Goal: Task Accomplishment & Management: Use online tool/utility

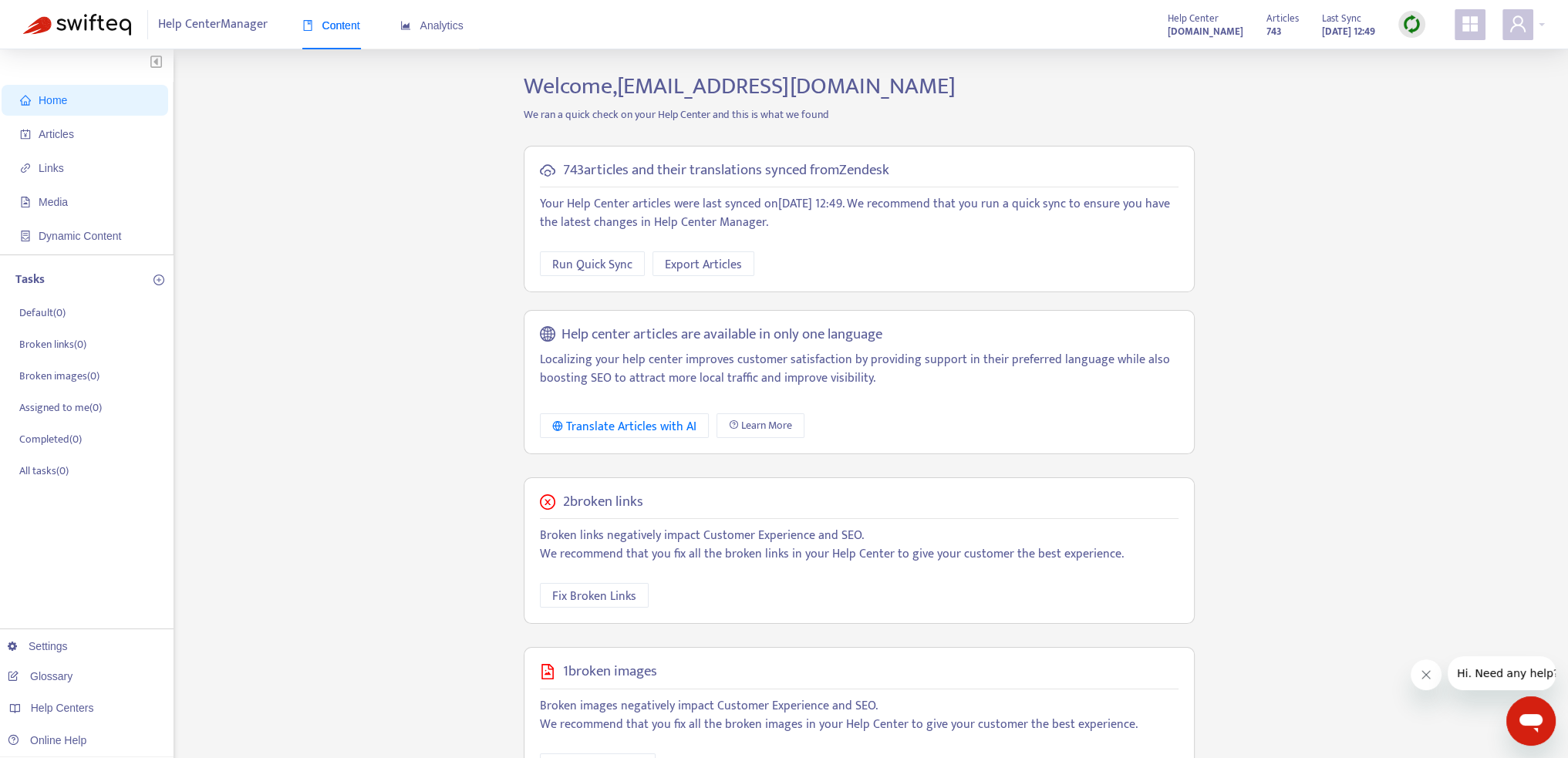
click at [1190, 27] on strong "[DOMAIN_NAME]" at bounding box center [1206, 32] width 76 height 17
click at [40, 129] on span "Articles" at bounding box center [56, 134] width 36 height 13
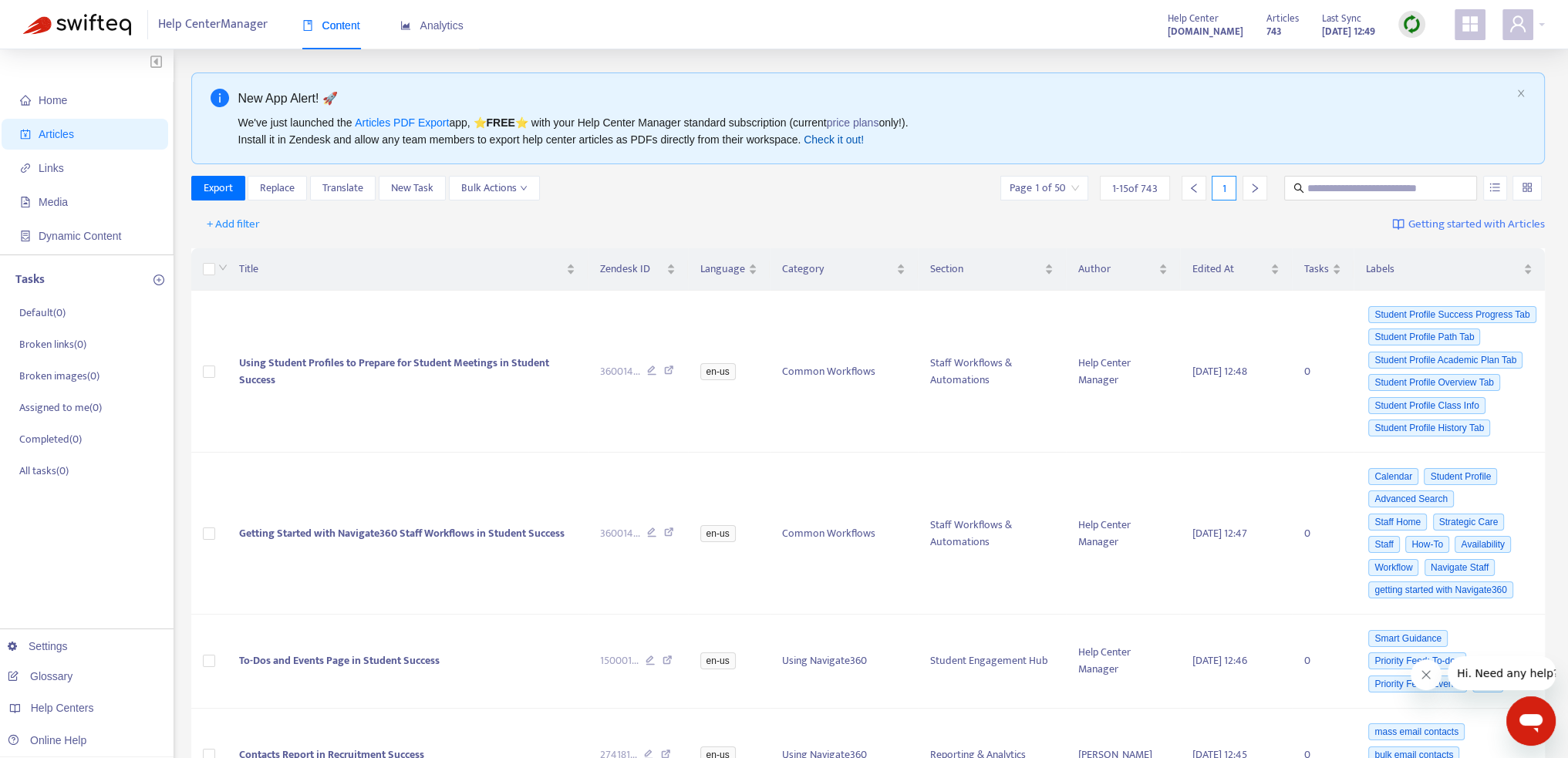
click at [833, 138] on link "Check it out!" at bounding box center [834, 139] width 60 height 13
click at [521, 197] on button "Bulk Actions" at bounding box center [495, 188] width 91 height 24
click at [723, 209] on div "+ Add filter Getting started with Articles" at bounding box center [869, 224] width 1355 height 36
click at [55, 172] on span "Links" at bounding box center [51, 167] width 25 height 13
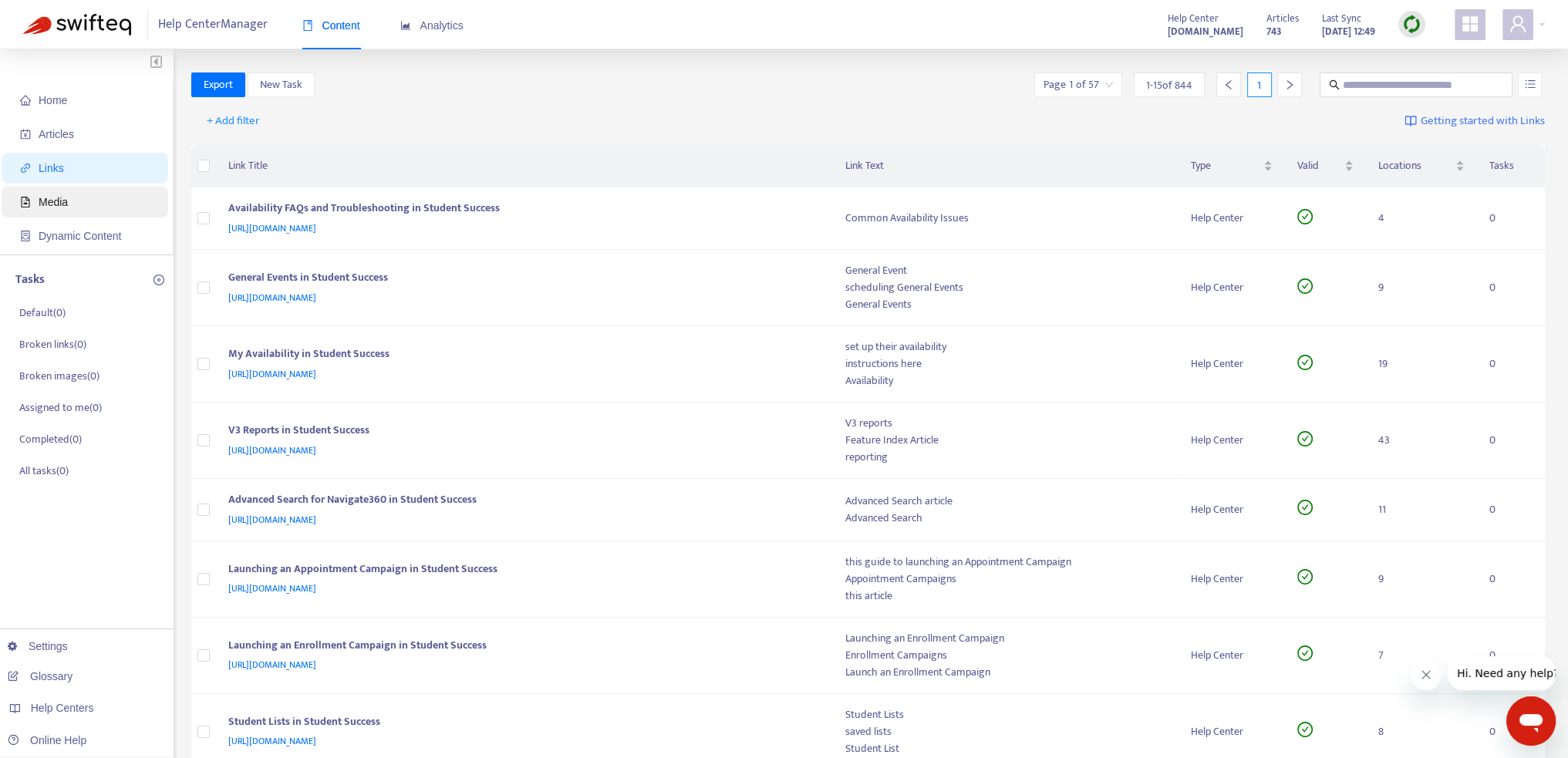
click at [96, 199] on span "Media" at bounding box center [88, 202] width 136 height 31
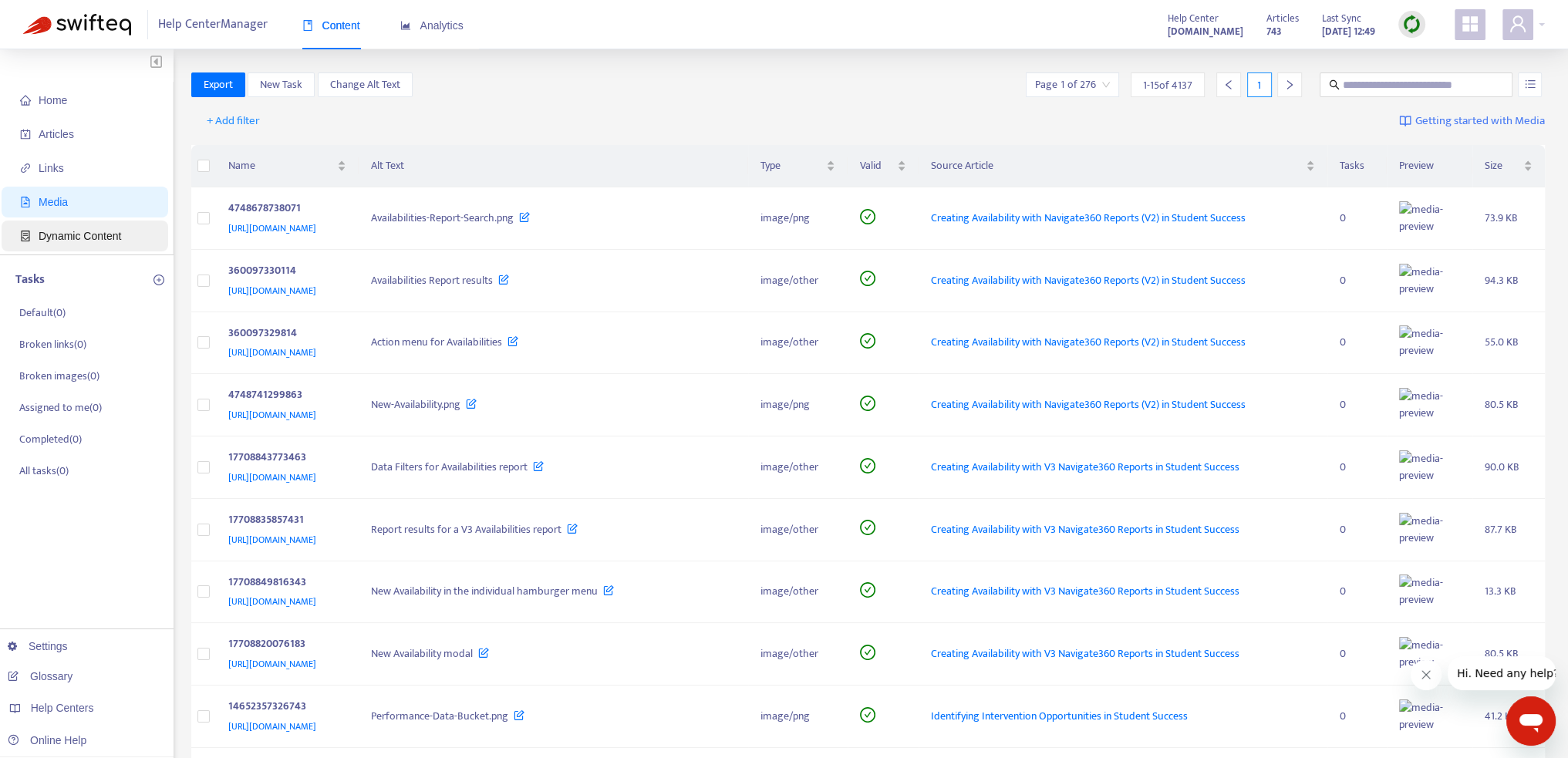
click at [90, 243] on span "Dynamic Content" at bounding box center [88, 236] width 136 height 31
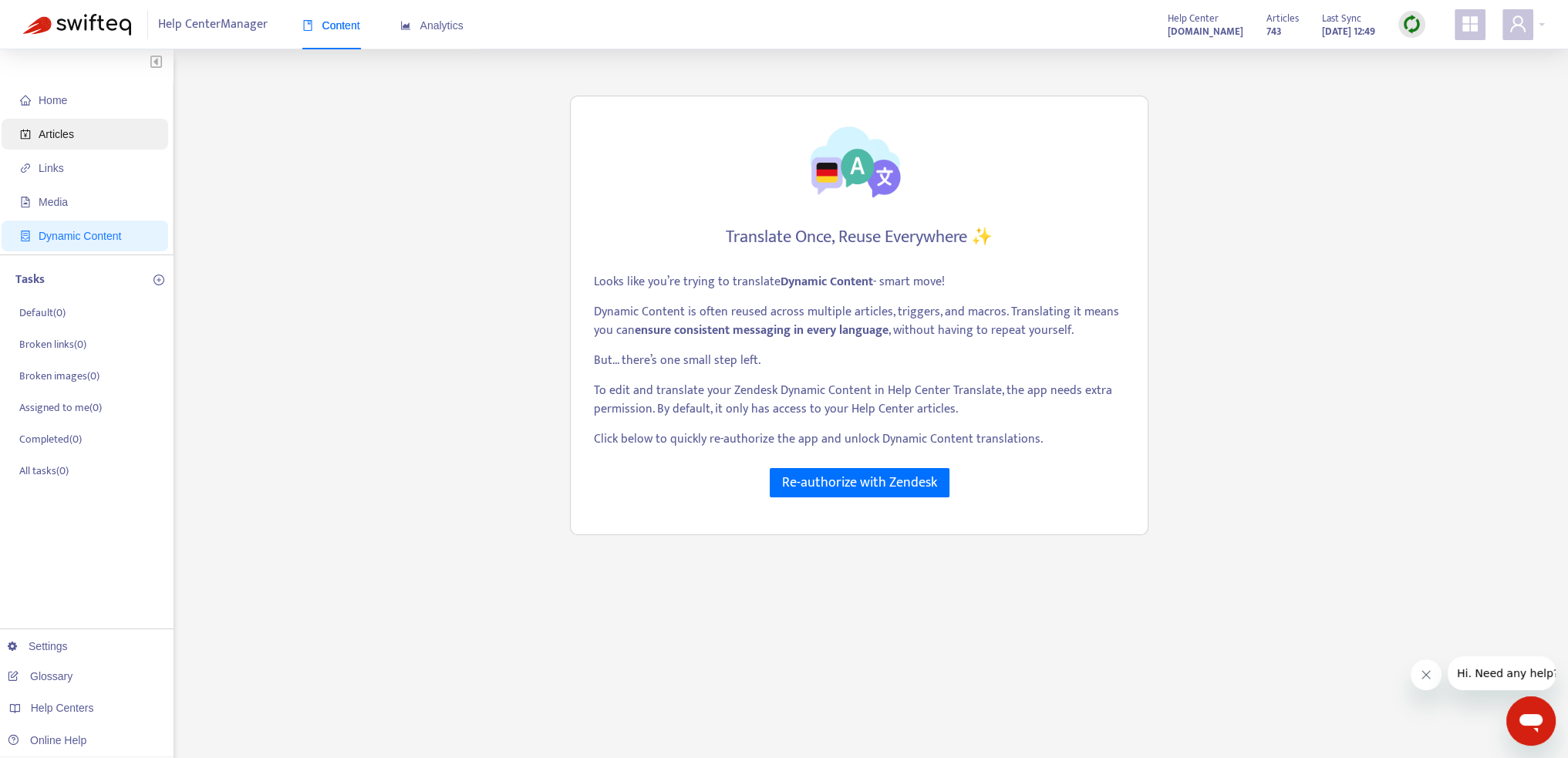
click at [99, 141] on span "Articles" at bounding box center [88, 135] width 136 height 31
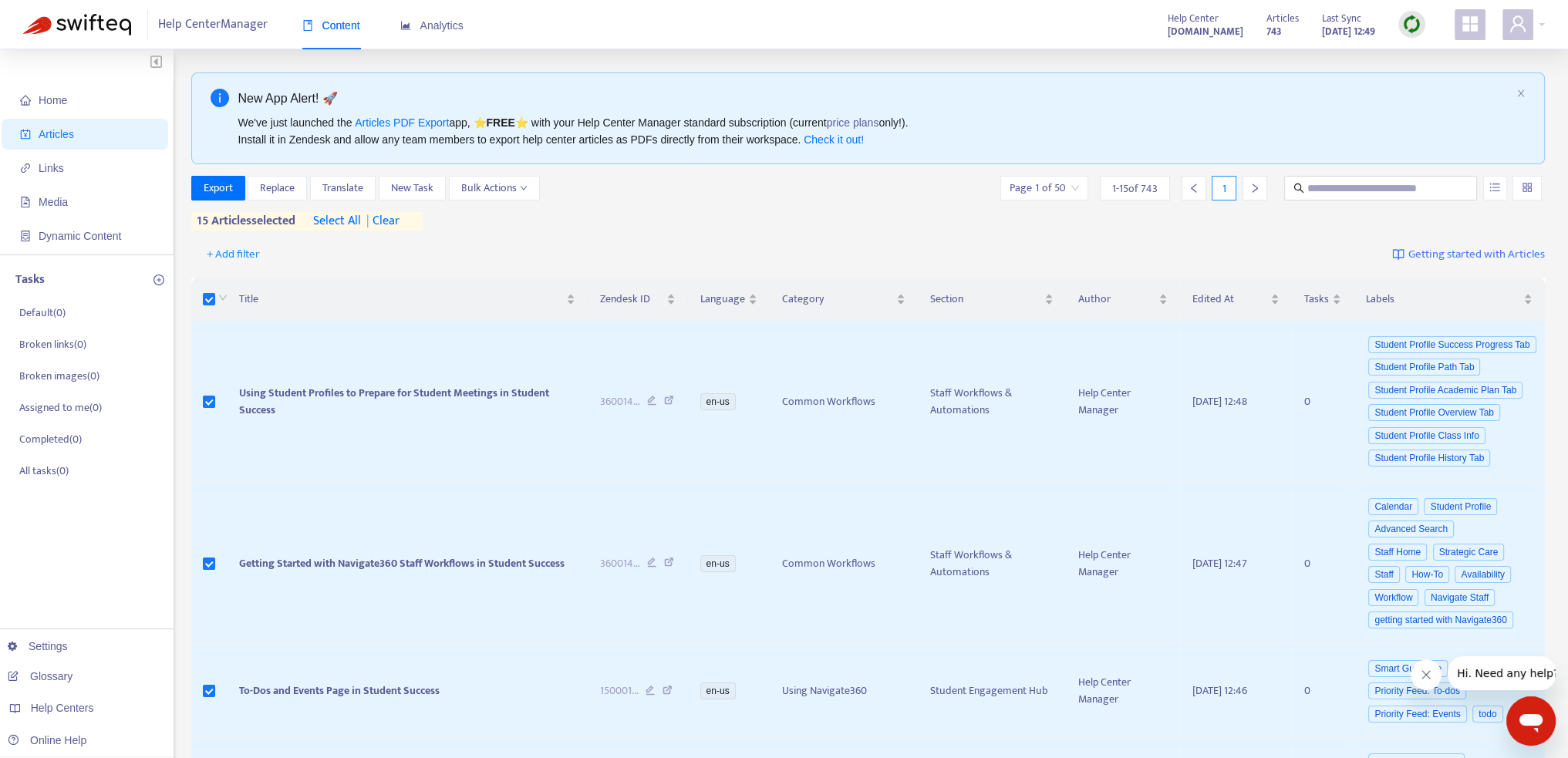
click at [391, 218] on span "| clear" at bounding box center [381, 221] width 39 height 18
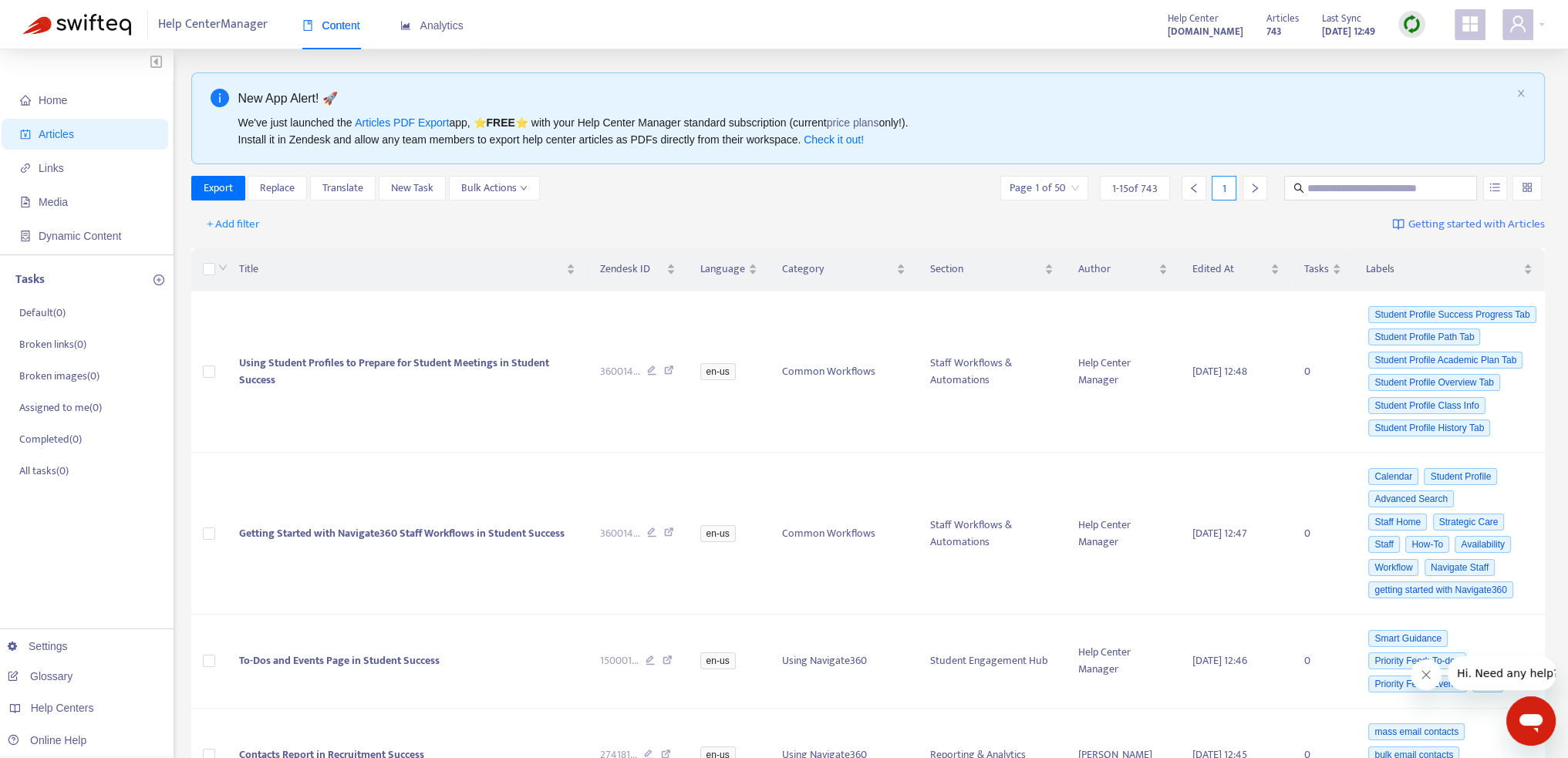
click at [908, 223] on div "+ Add filter Getting started with Articles" at bounding box center [869, 224] width 1355 height 36
click at [453, 33] on div "Analytics" at bounding box center [431, 26] width 63 height 17
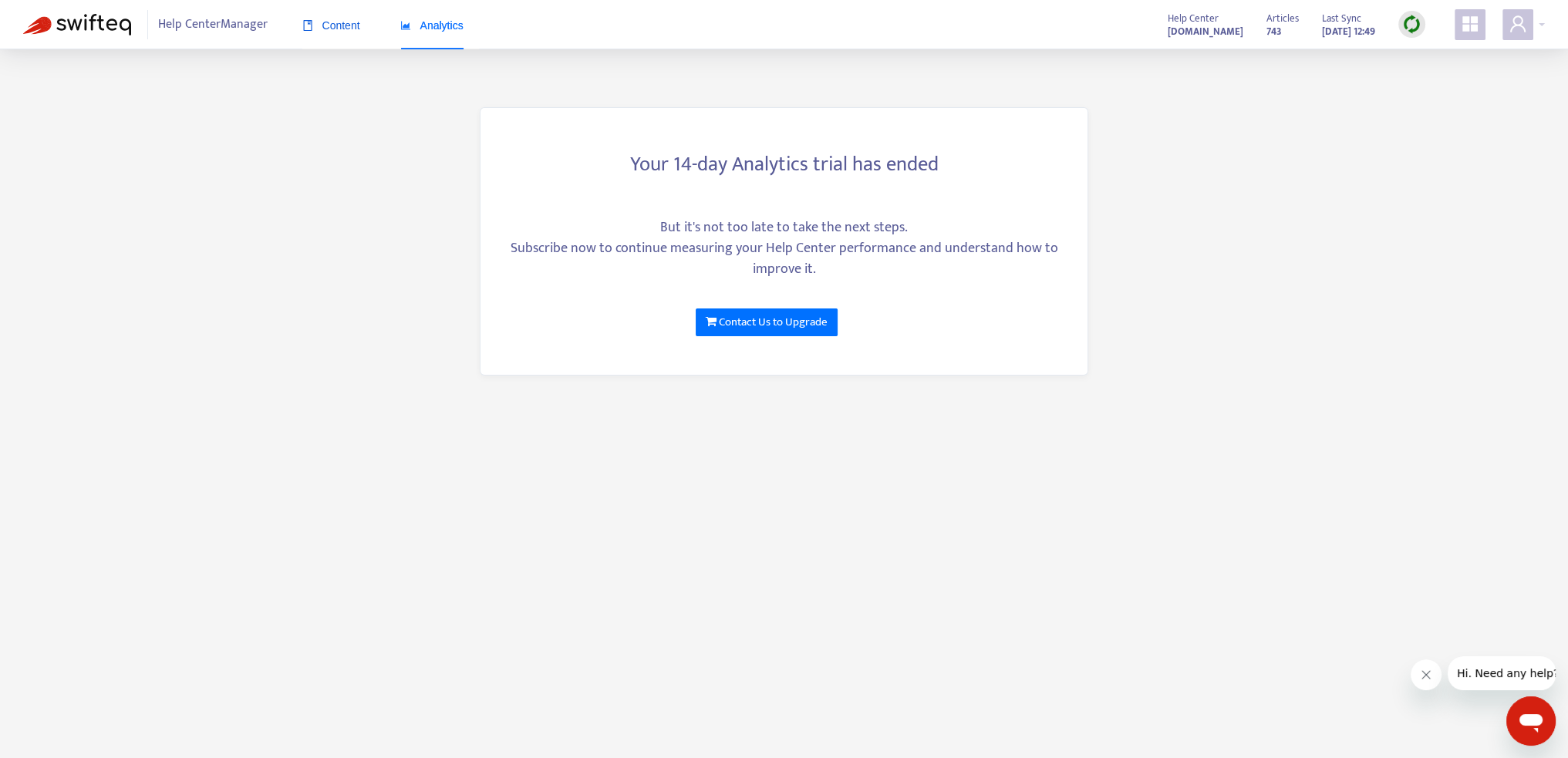
click at [347, 32] on div "Content" at bounding box center [331, 26] width 58 height 17
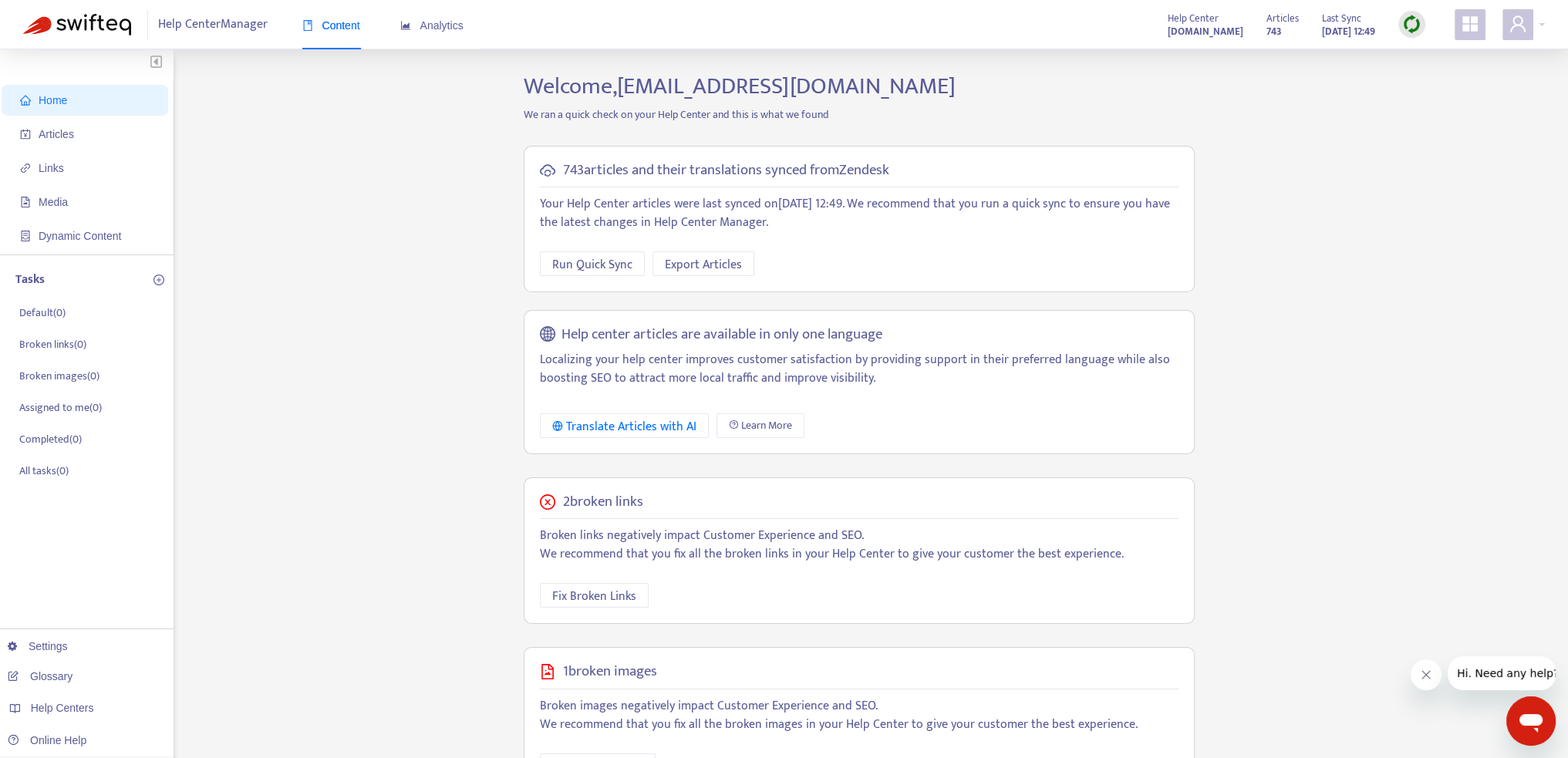
click at [1466, 27] on icon "appstore" at bounding box center [1470, 24] width 15 height 15
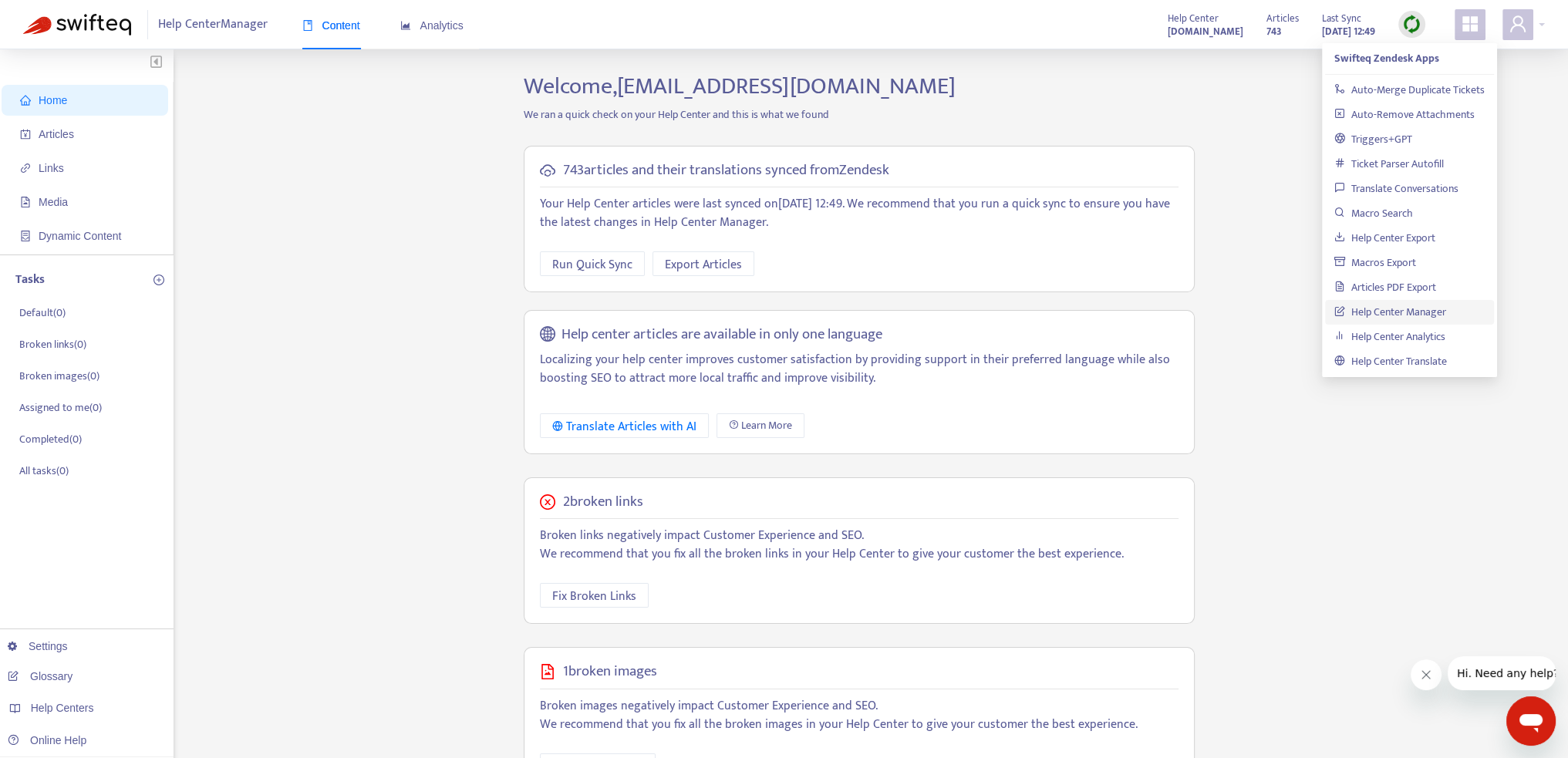
click at [1463, 25] on icon "appstore" at bounding box center [1470, 24] width 15 height 15
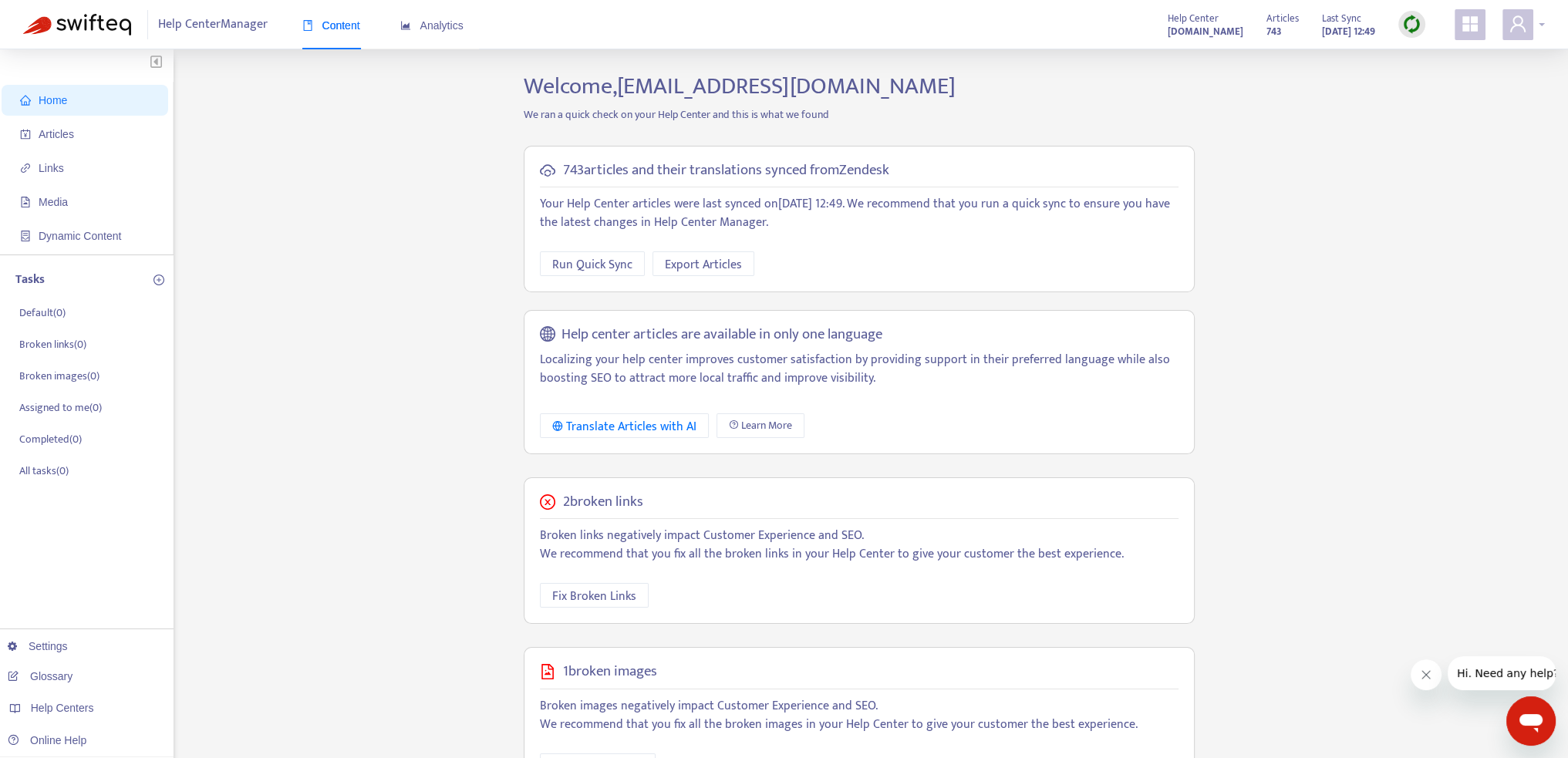
click at [1529, 24] on span at bounding box center [1519, 25] width 31 height 31
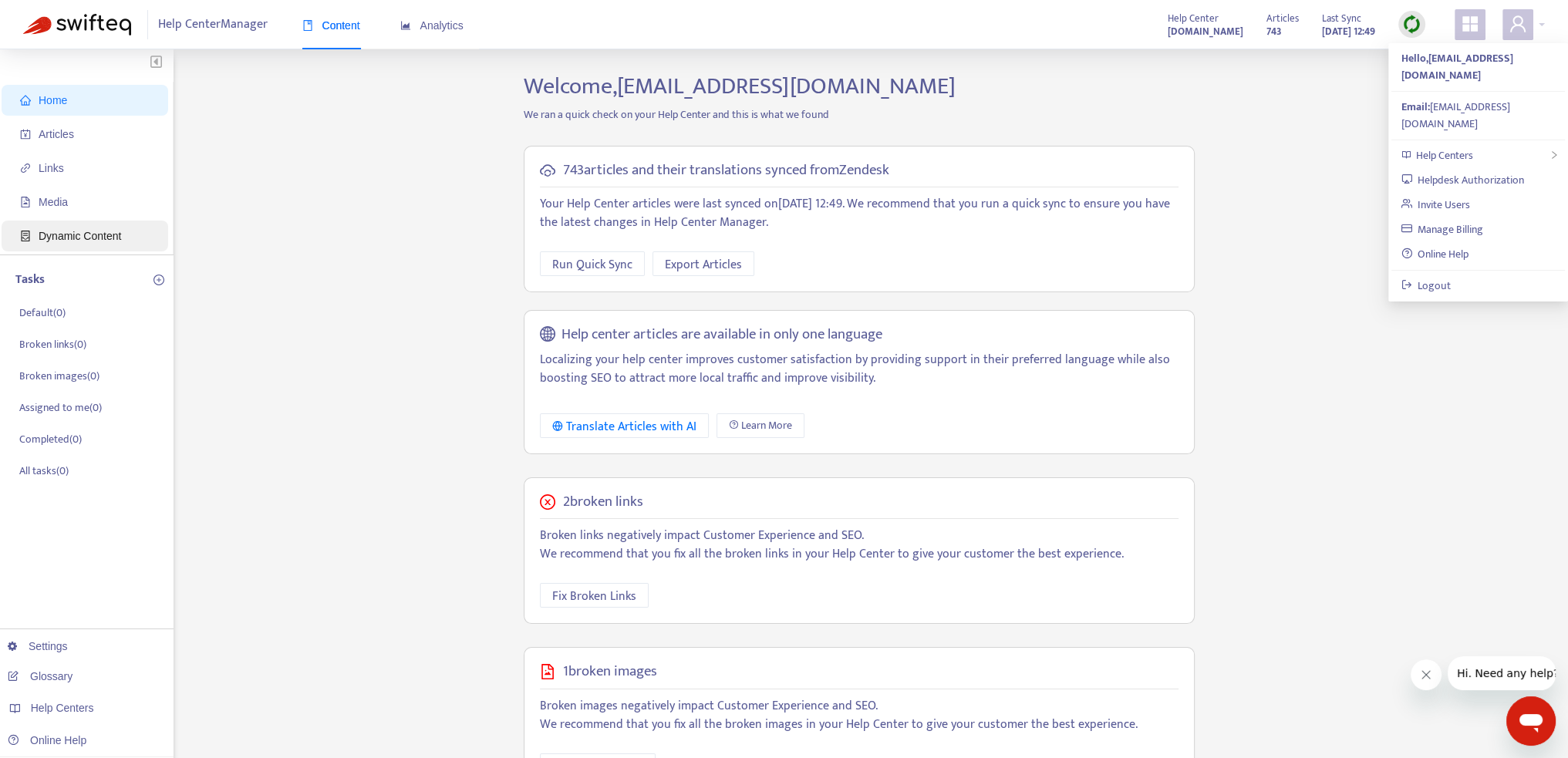
click at [158, 246] on li "Dynamic Content" at bounding box center [85, 236] width 167 height 31
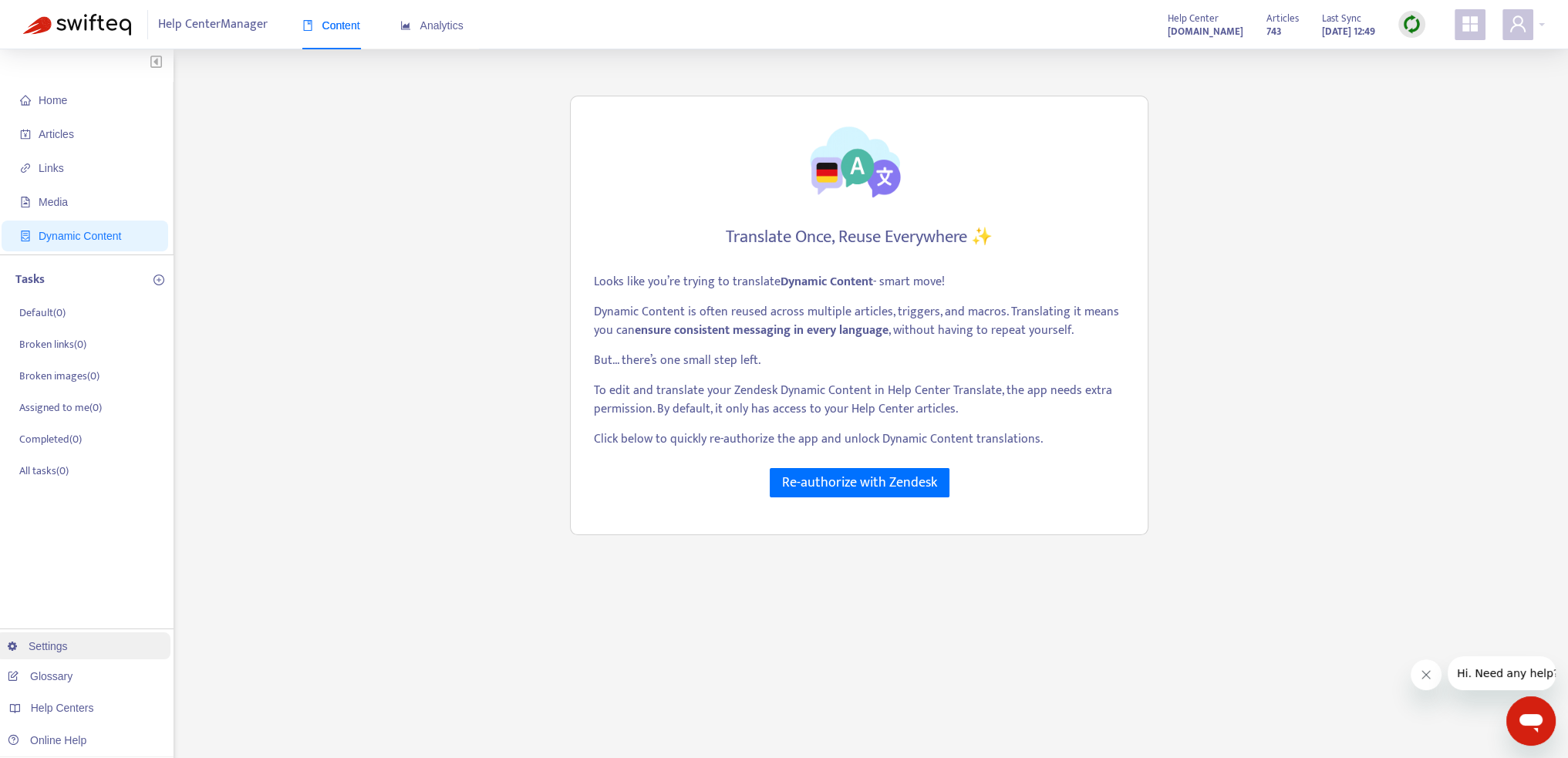
click at [68, 651] on link "Settings" at bounding box center [38, 646] width 60 height 13
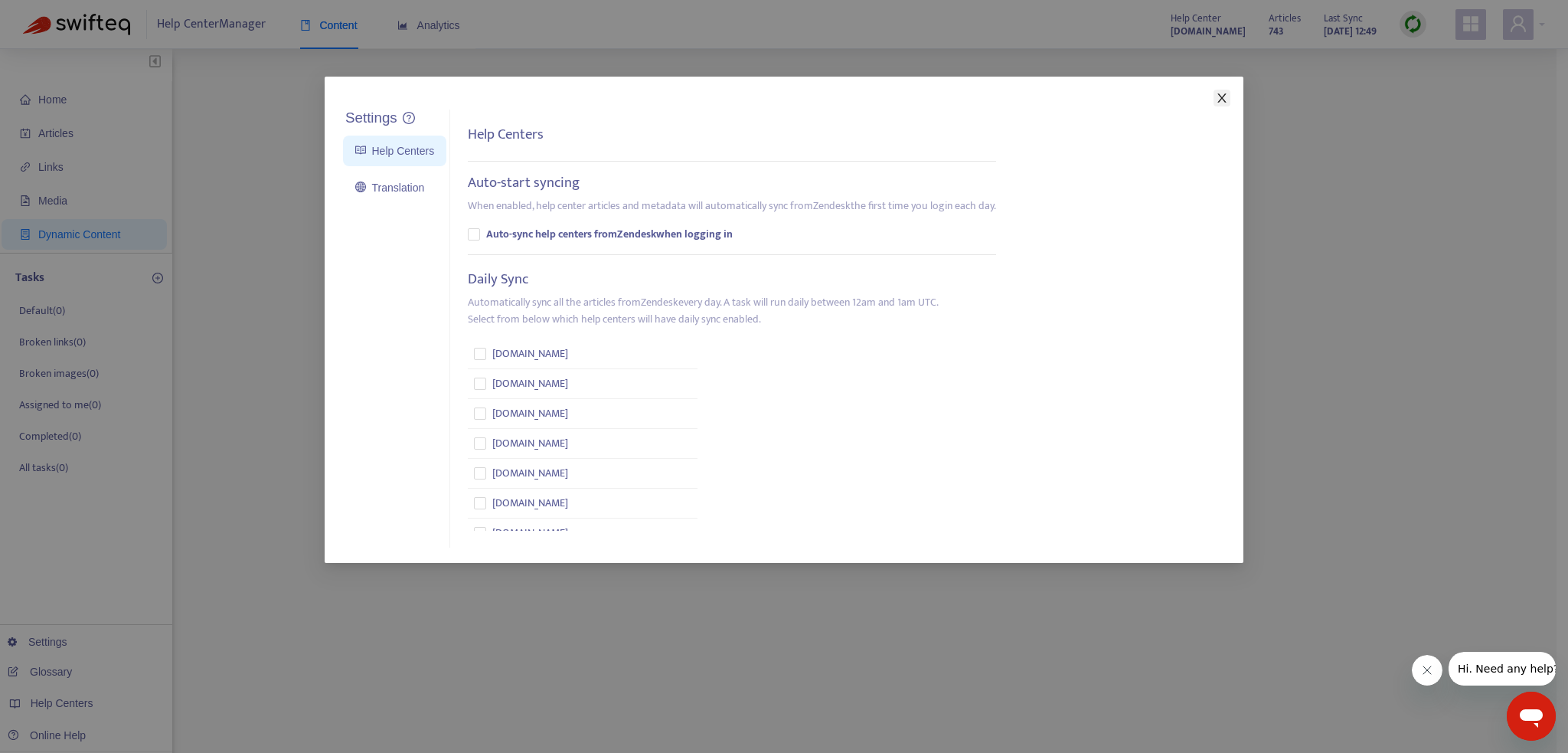
click at [1222, 101] on icon "close" at bounding box center [1222, 98] width 12 height 13
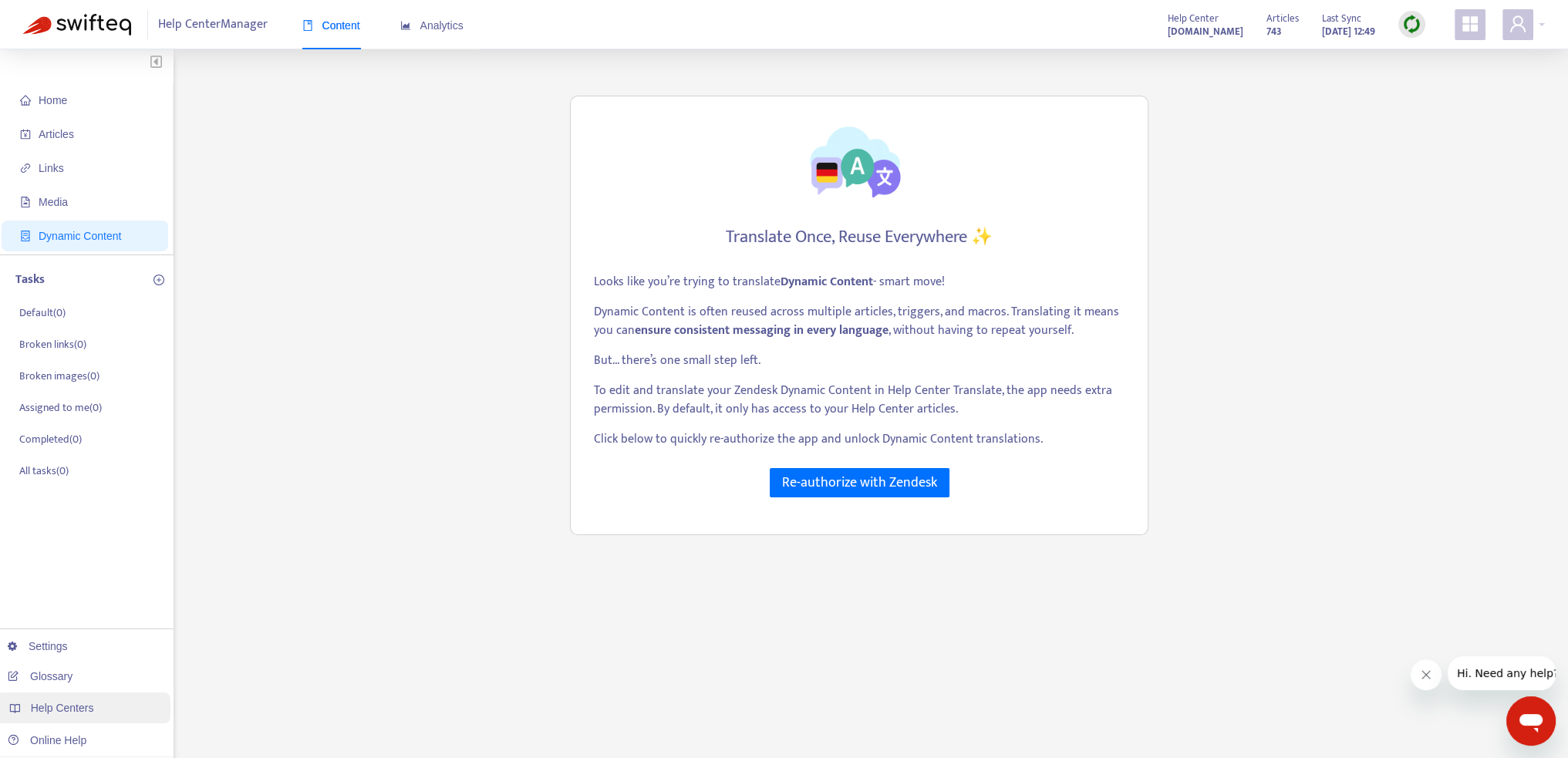
click at [48, 704] on span "Help Centers" at bounding box center [62, 708] width 63 height 13
click at [55, 746] on link "Online Help" at bounding box center [46, 740] width 78 height 13
click at [1467, 22] on icon "appstore" at bounding box center [1470, 24] width 15 height 15
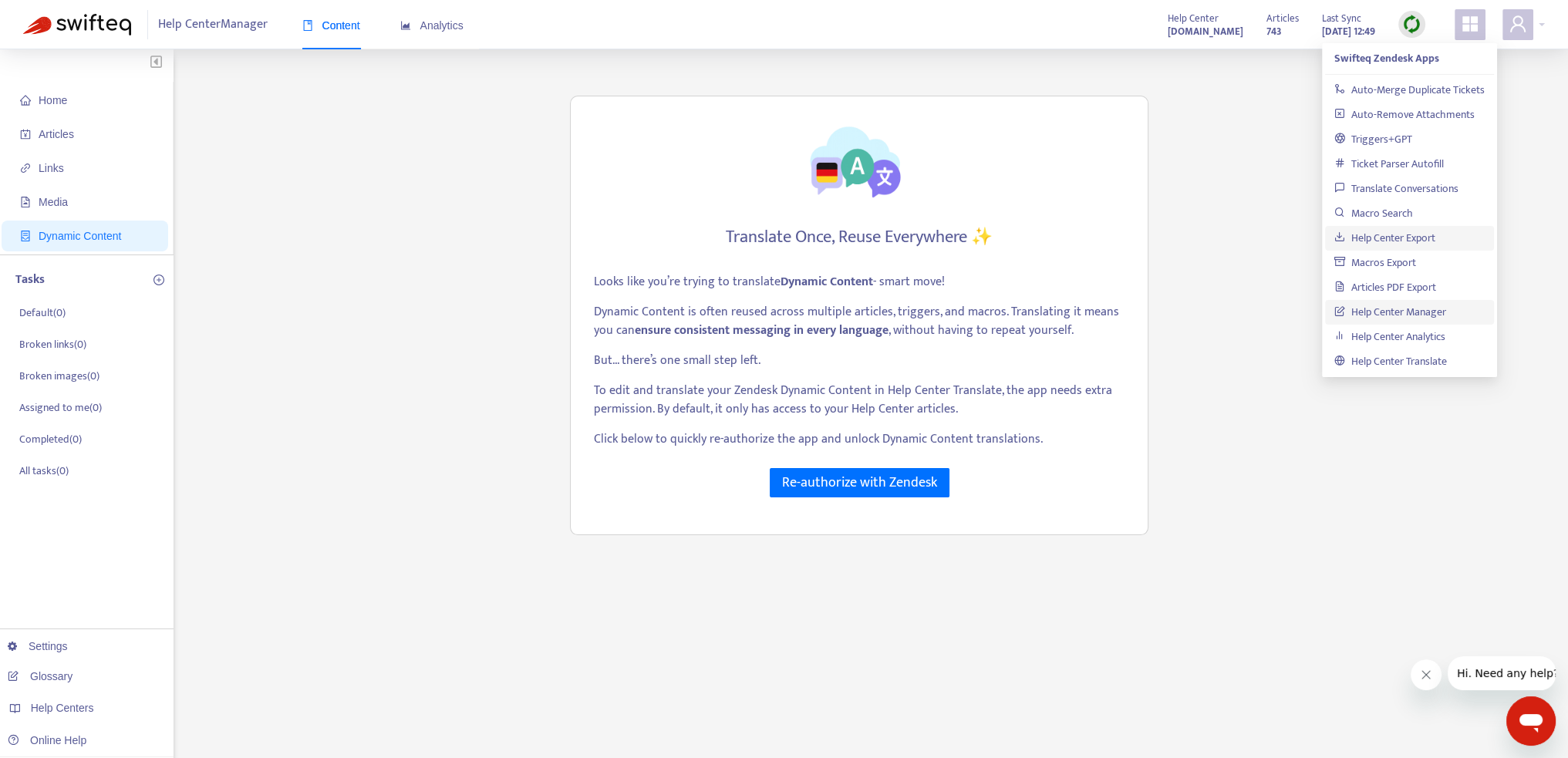
click at [1407, 239] on link "Help Center Export" at bounding box center [1385, 238] width 101 height 17
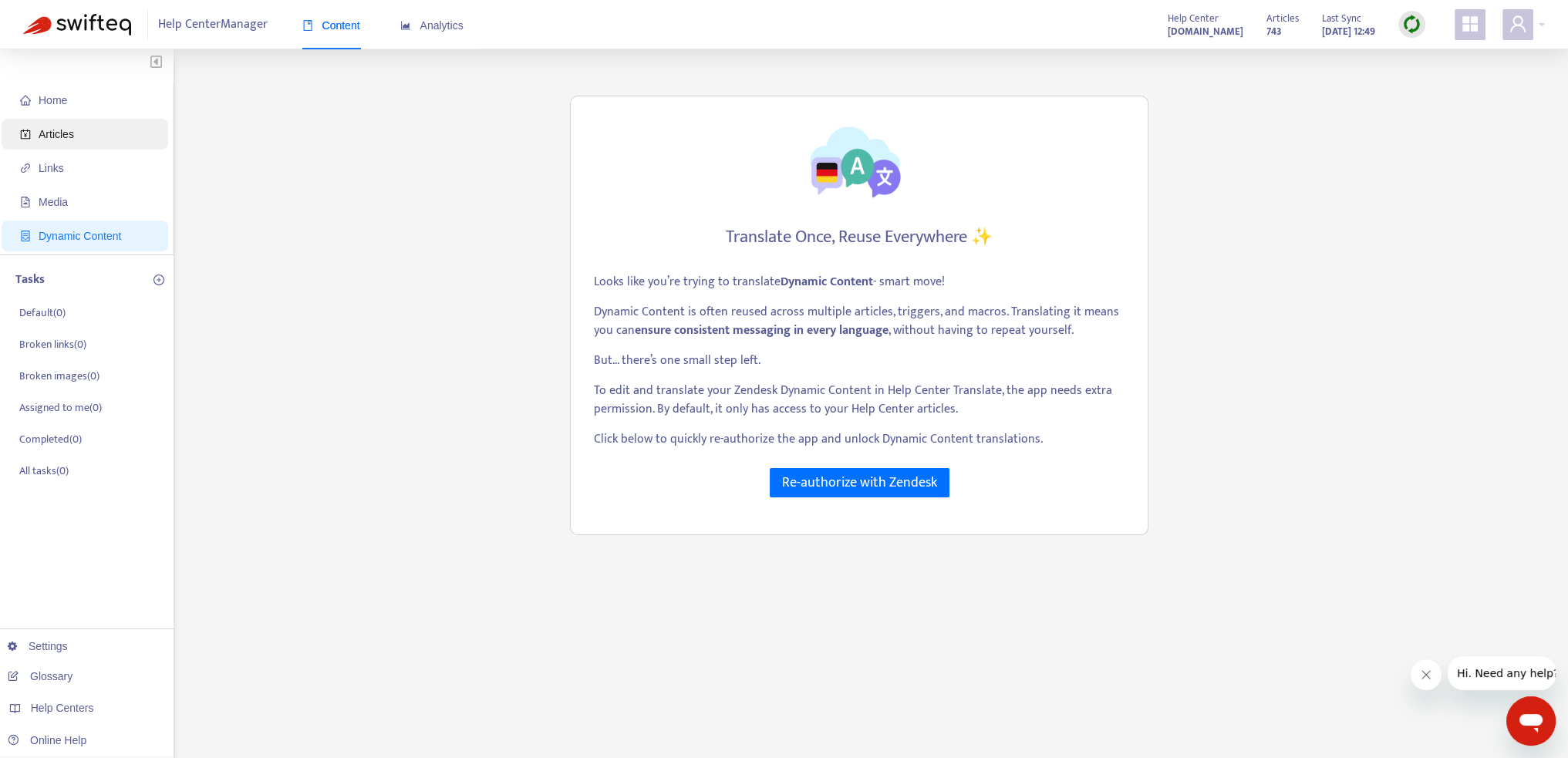
click at [59, 140] on span "Articles" at bounding box center [56, 134] width 36 height 13
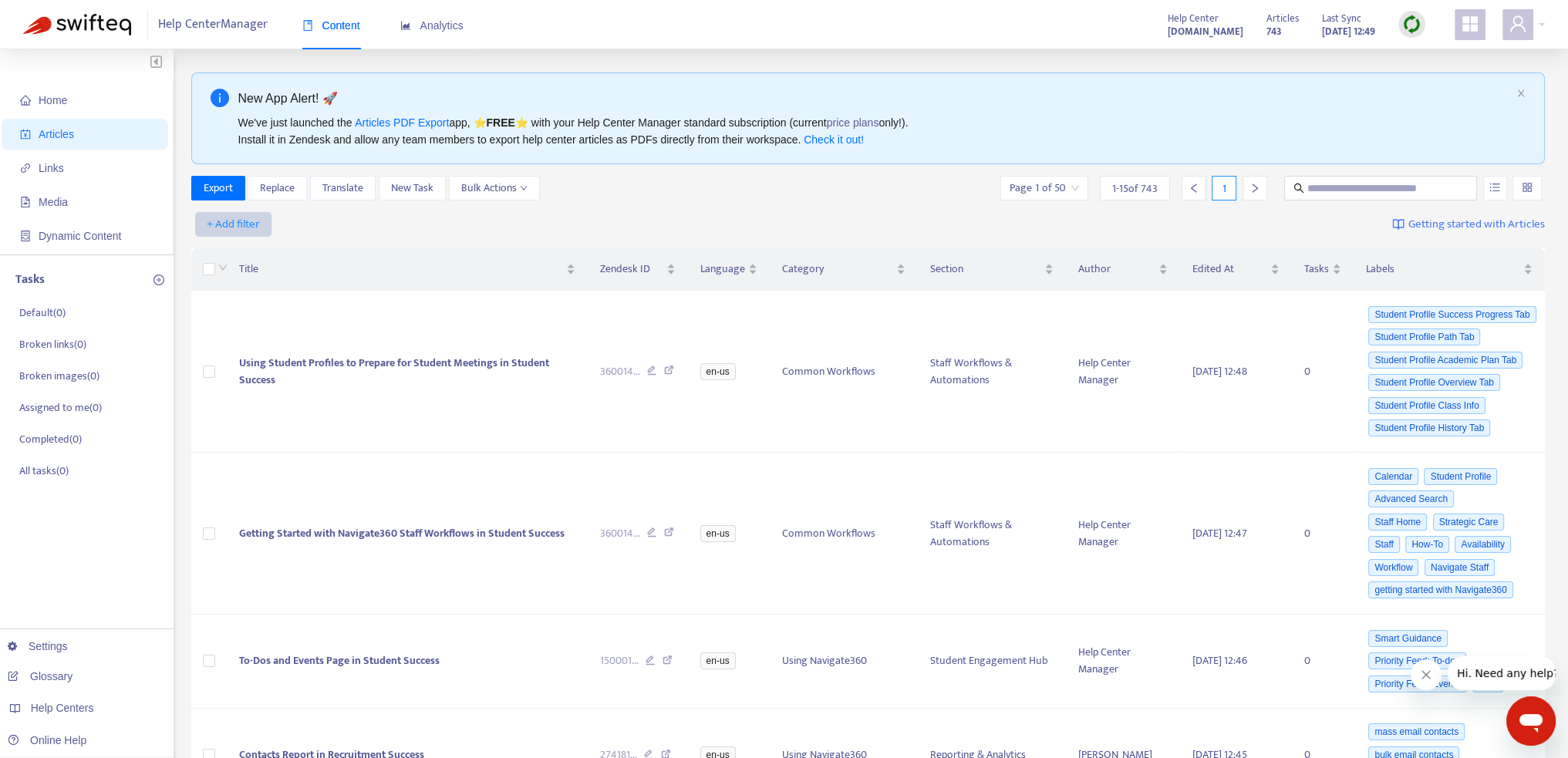
click at [256, 226] on span "+ Add filter" at bounding box center [232, 224] width 53 height 18
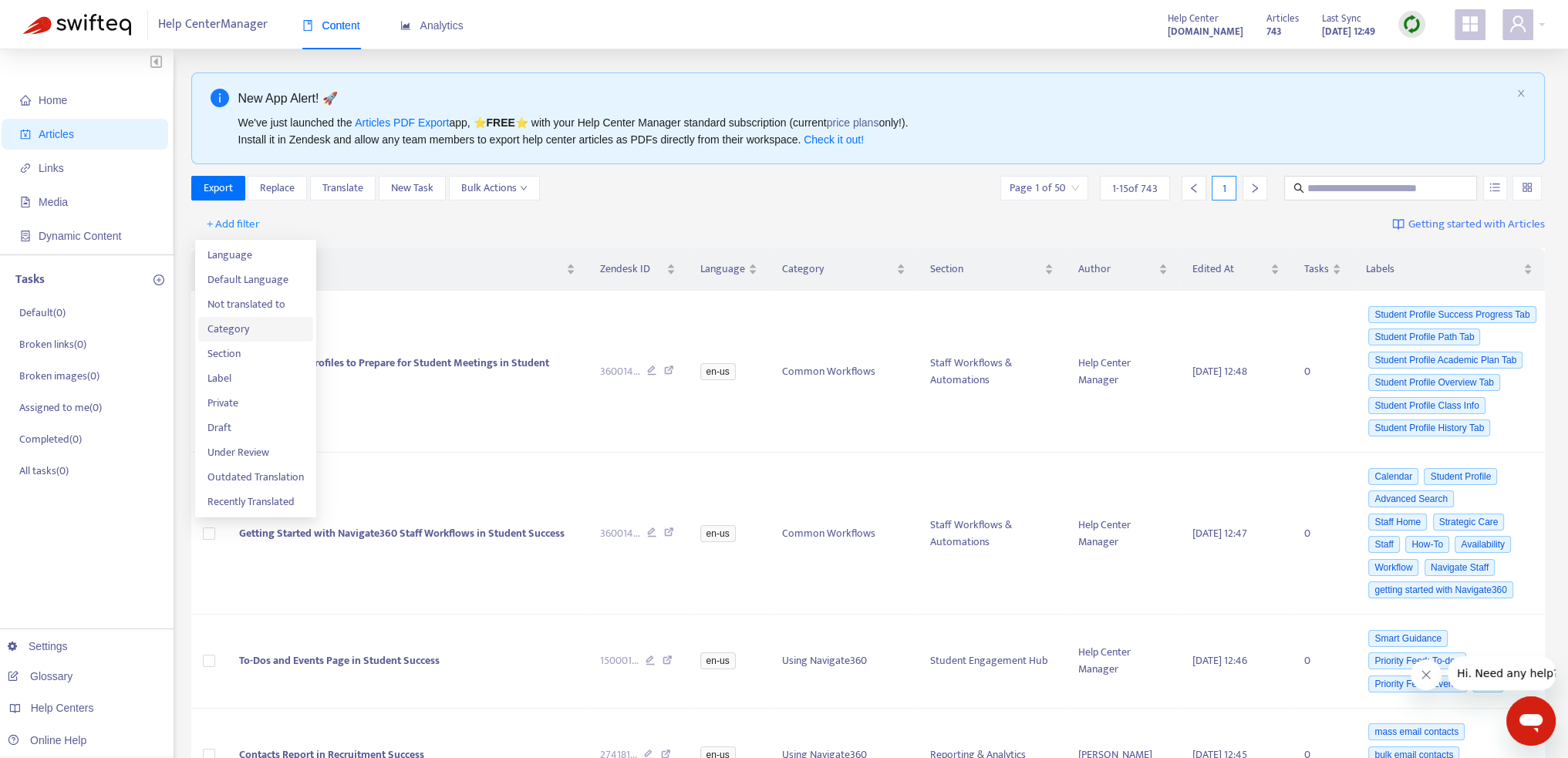
click at [229, 328] on span "Category" at bounding box center [256, 329] width 97 height 17
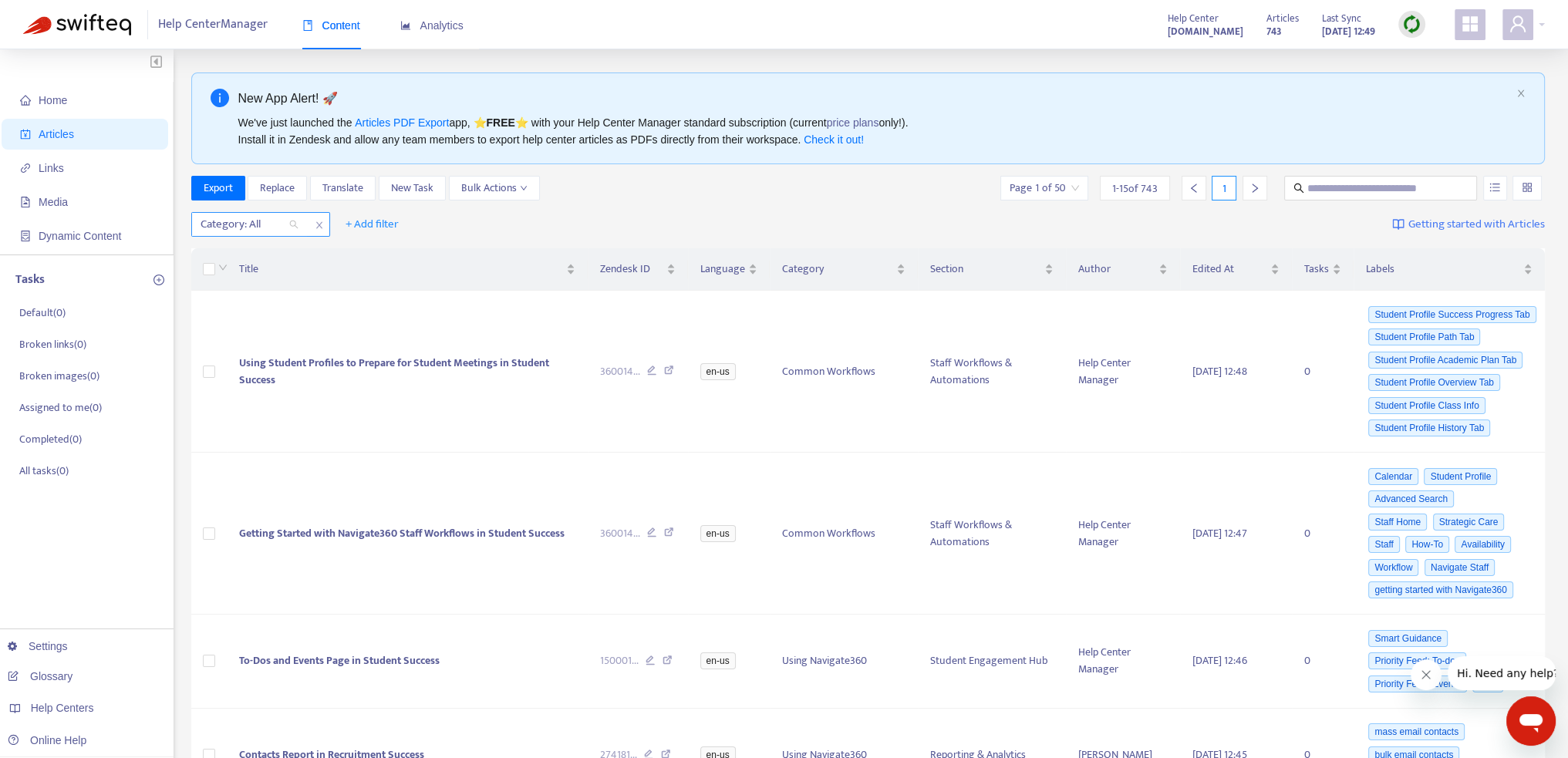
click at [257, 224] on div at bounding box center [242, 224] width 93 height 18
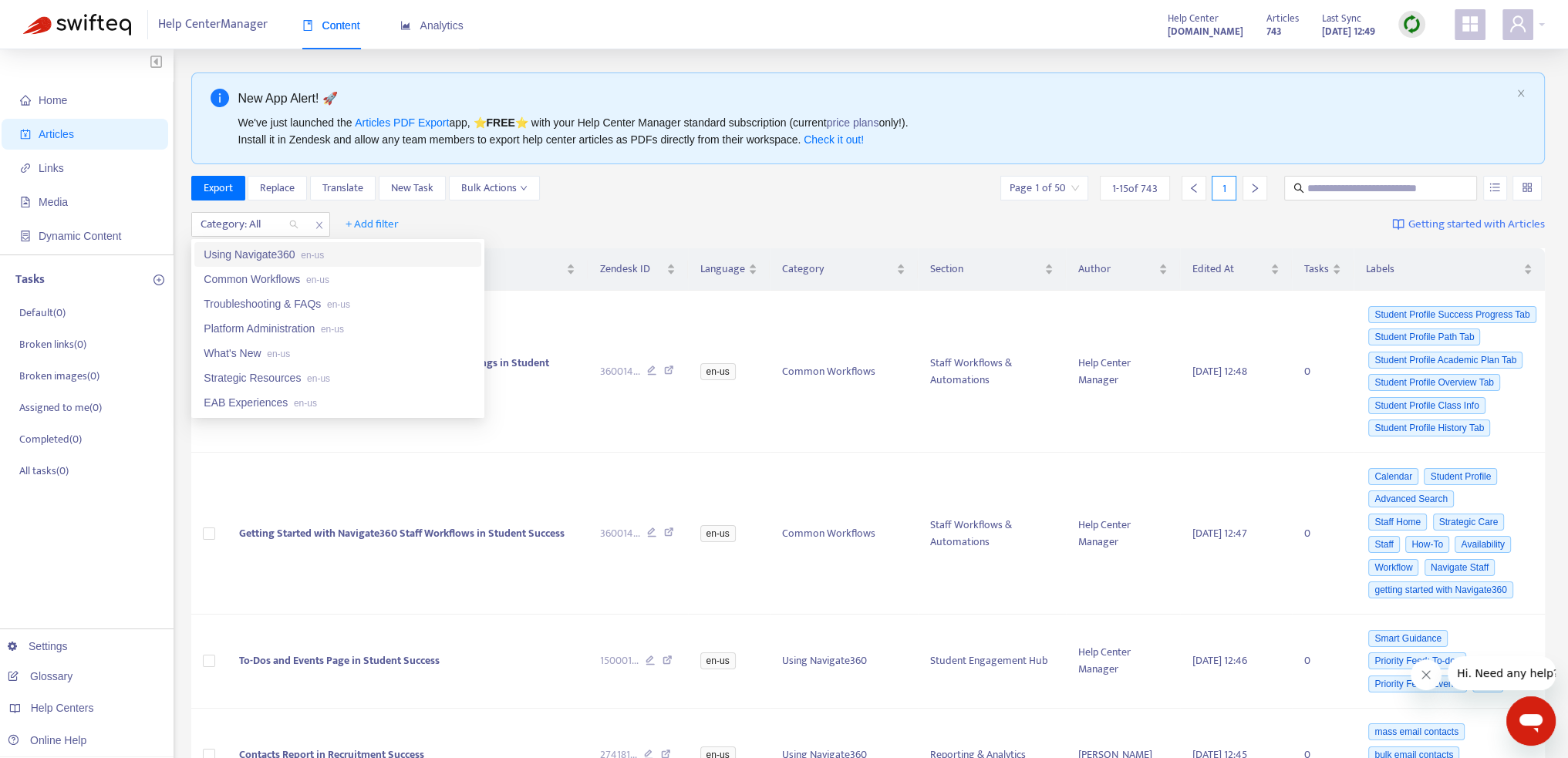
click at [459, 230] on div "Category: All + Add filter Getting started with Articles" at bounding box center [869, 224] width 1355 height 36
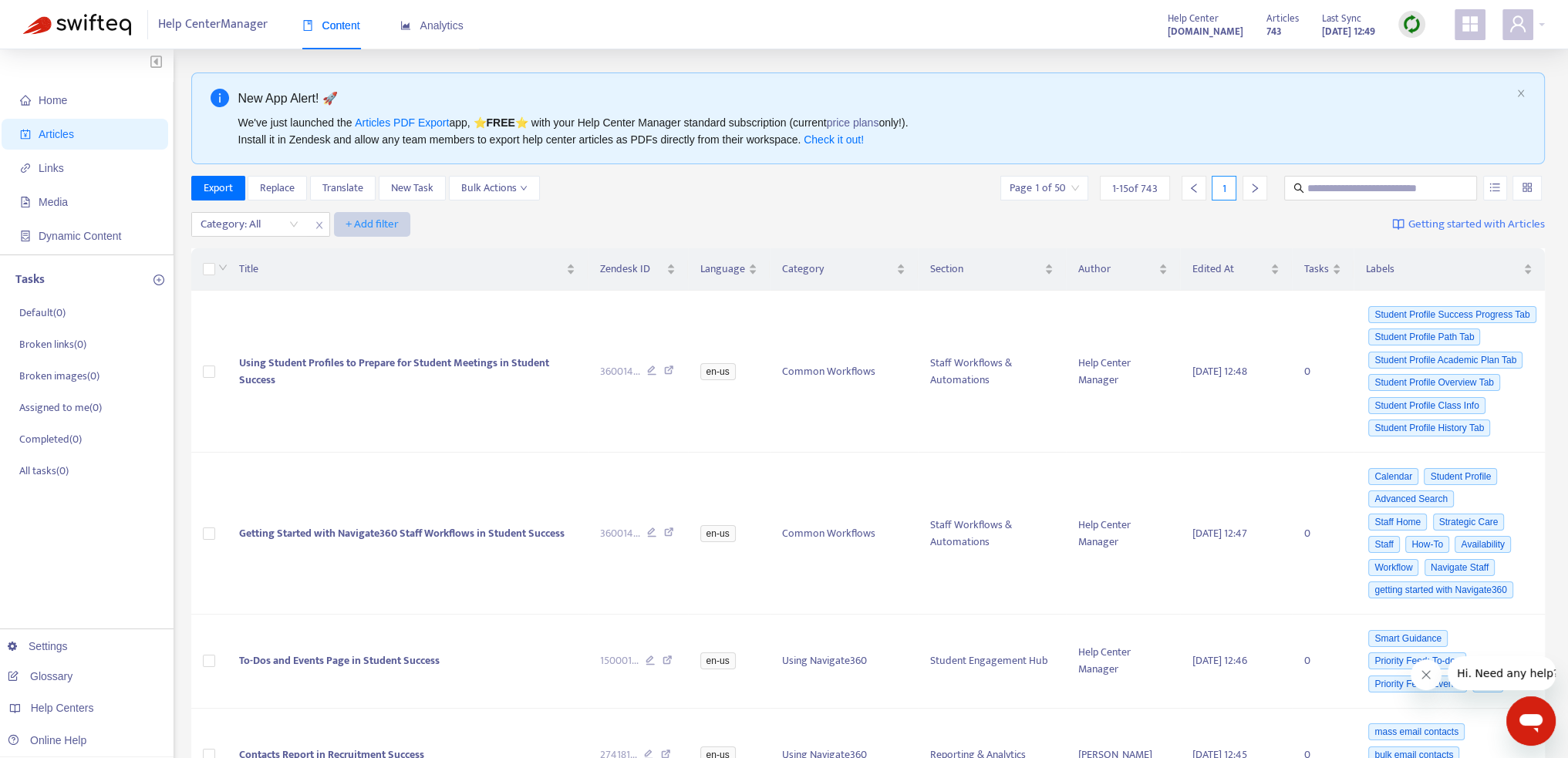
click at [384, 226] on span "+ Add filter" at bounding box center [372, 224] width 53 height 18
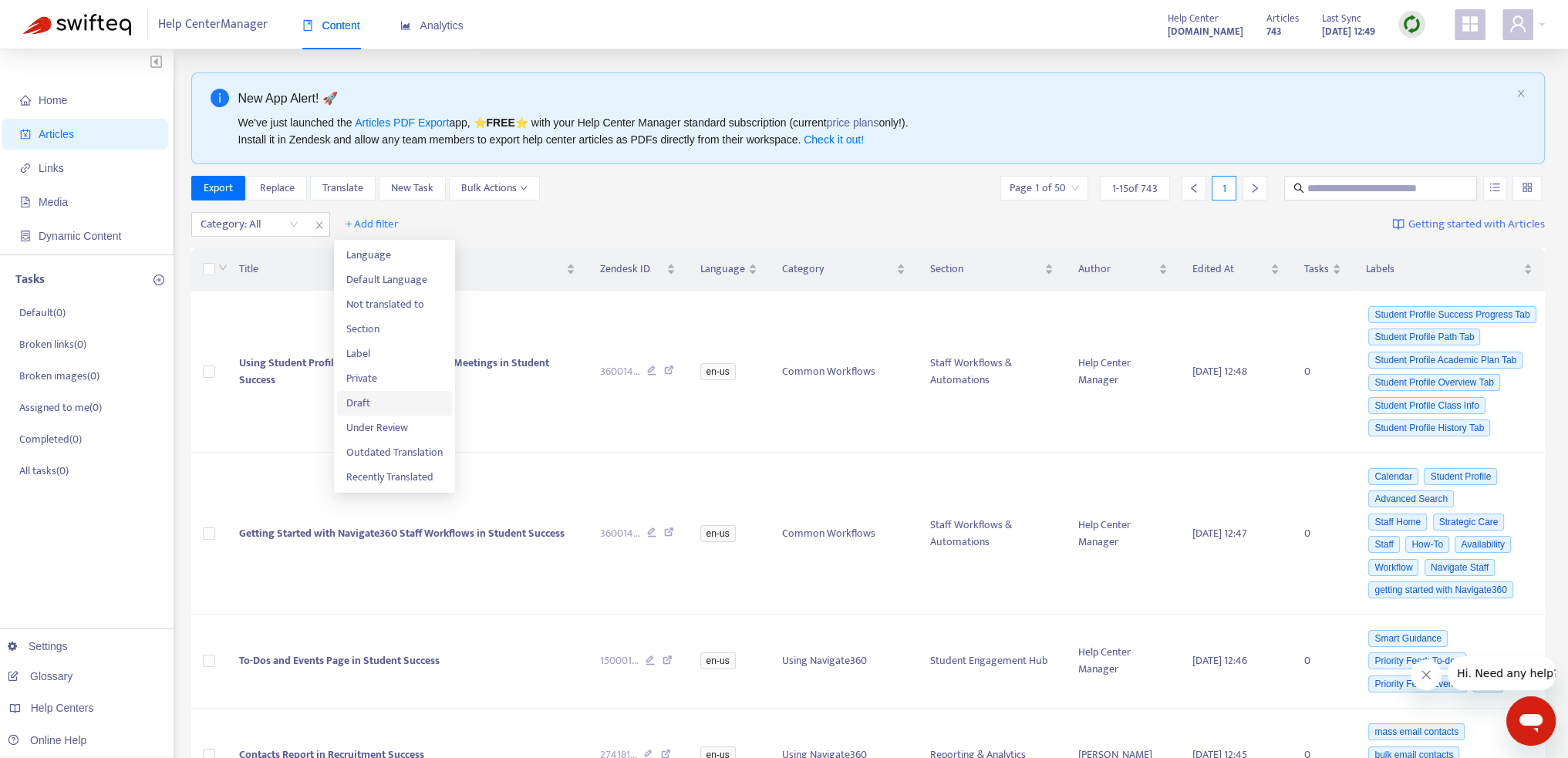
click at [366, 408] on span "Draft" at bounding box center [395, 404] width 97 height 17
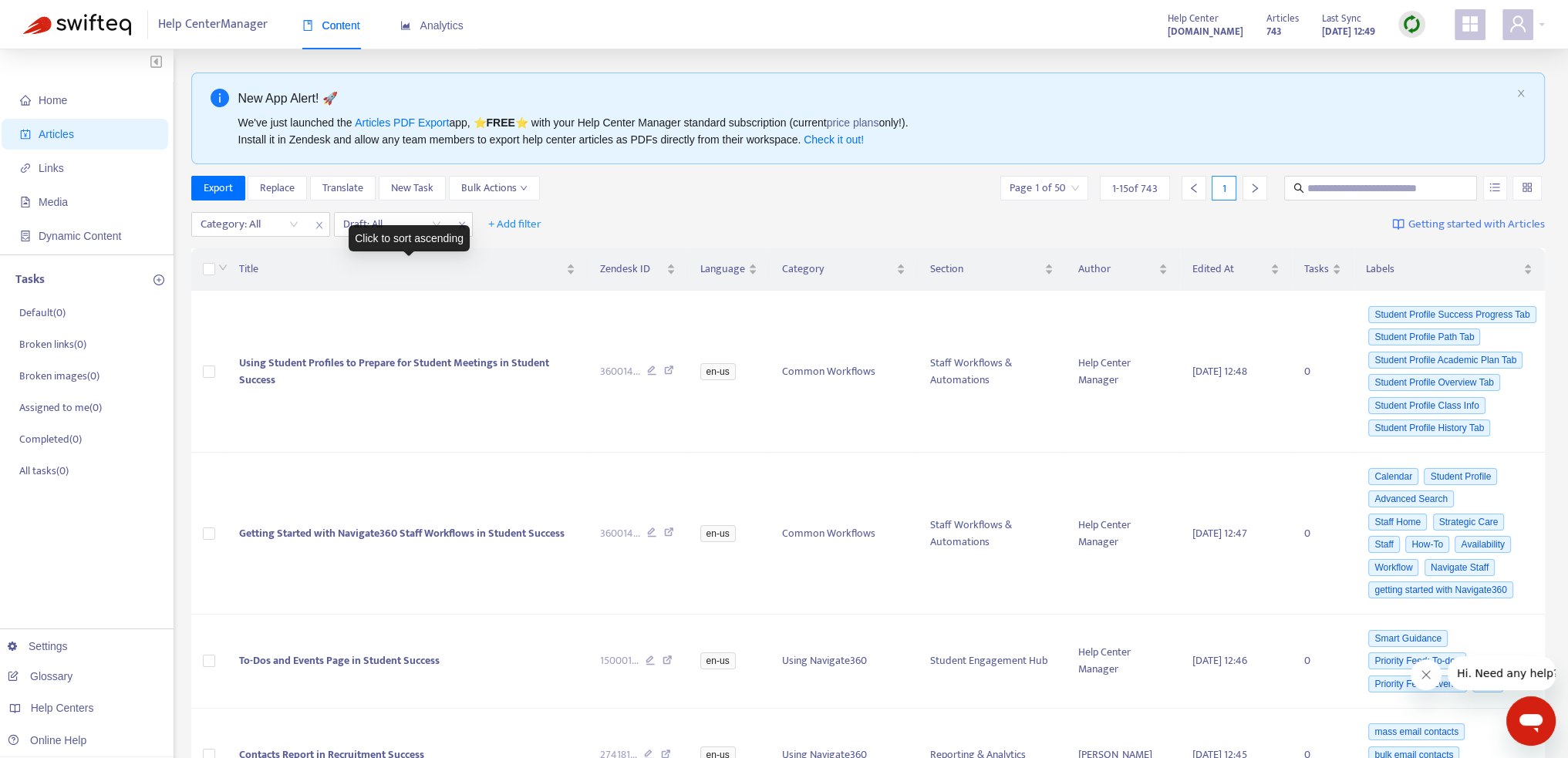
click at [379, 226] on div "Click to sort ascending" at bounding box center [409, 238] width 121 height 26
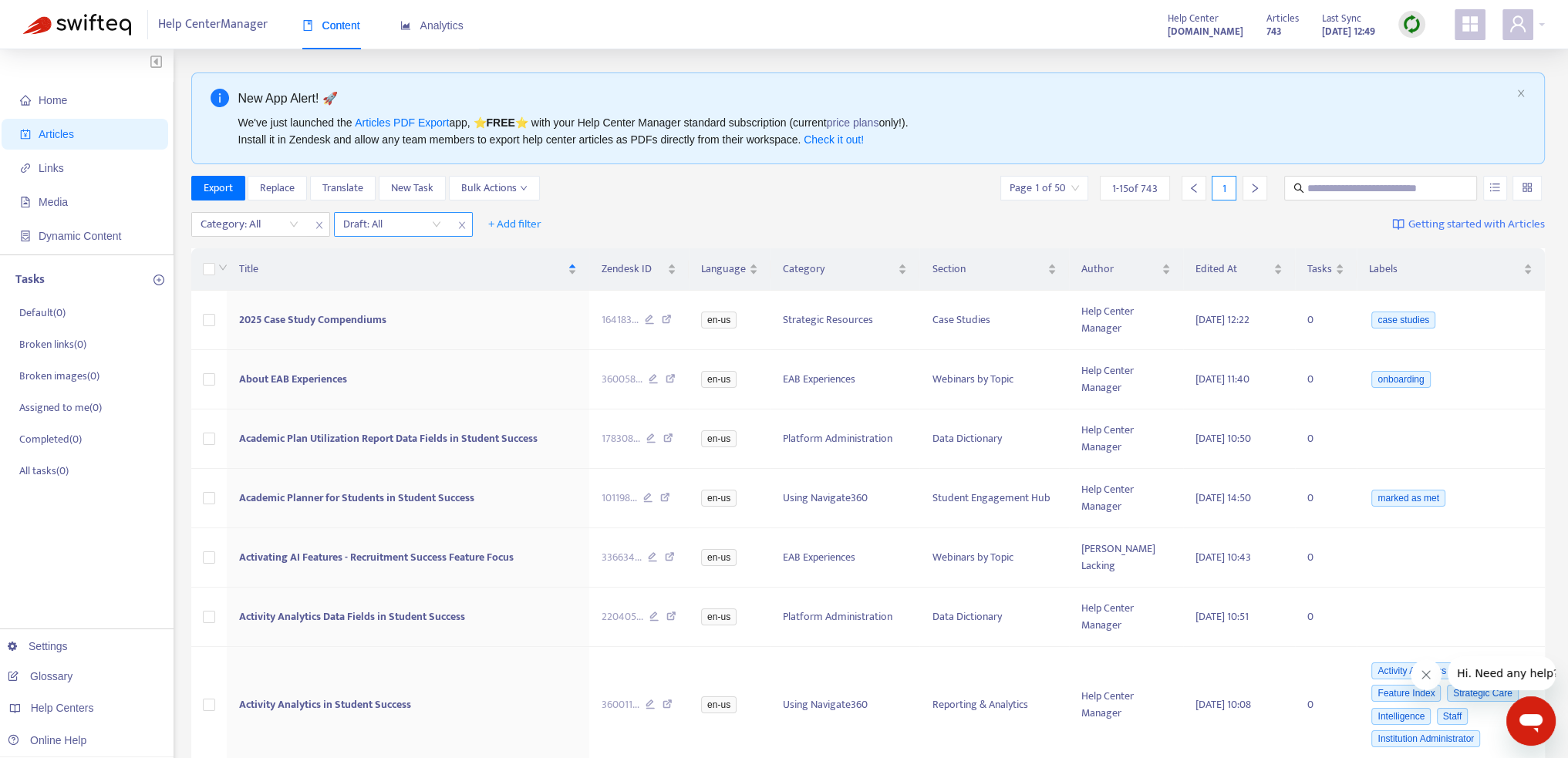
click at [380, 227] on input "search" at bounding box center [391, 225] width 98 height 23
click at [358, 304] on div "No" at bounding box center [480, 304] width 268 height 17
click at [1204, 268] on span "Edited At" at bounding box center [1233, 269] width 75 height 17
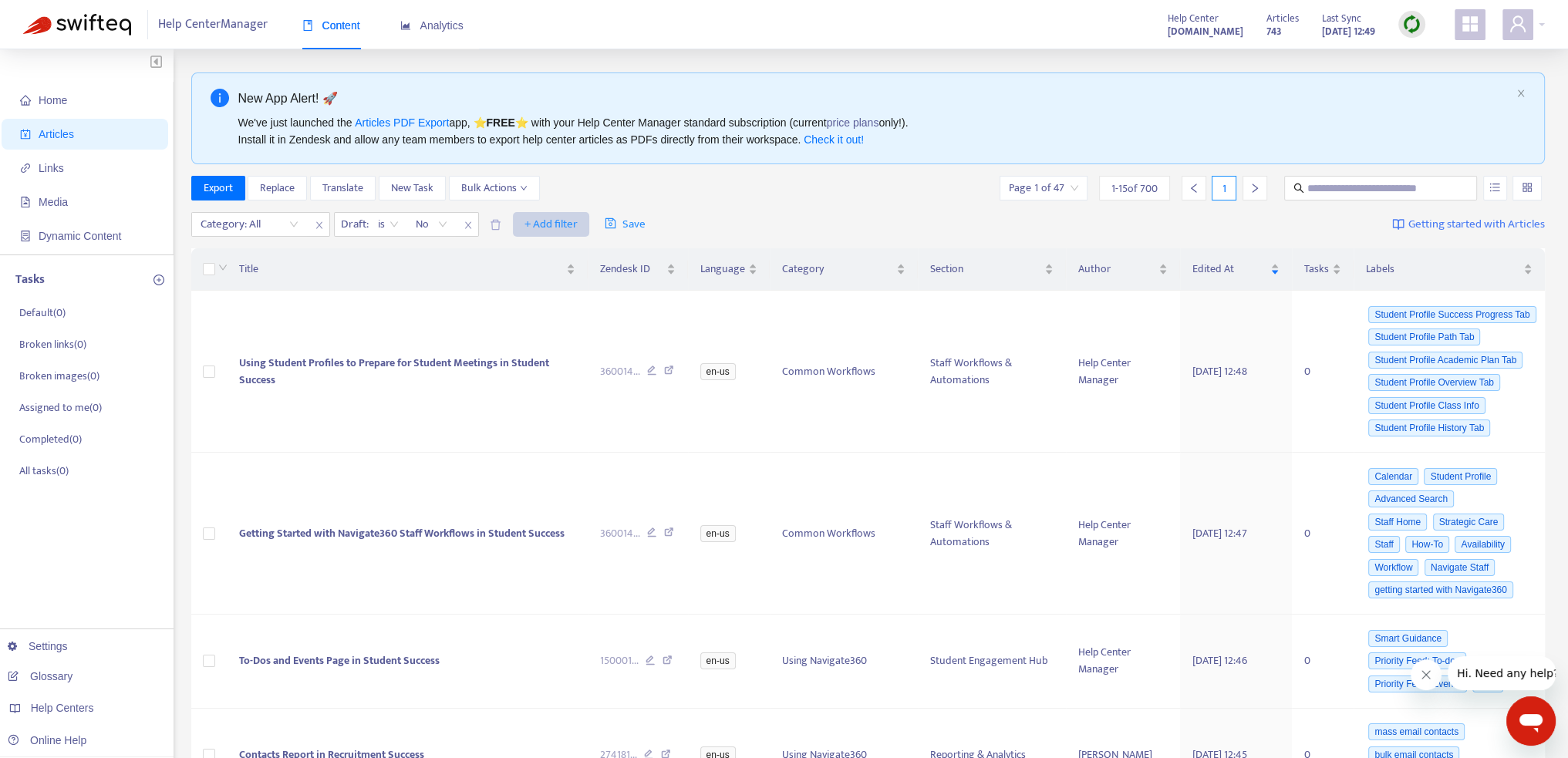
click at [554, 227] on span "+ Add filter" at bounding box center [551, 224] width 53 height 18
click at [855, 202] on div "Export Replace Translate New Task Bulk Actions Page 1 of 47 1 - 15 of 700 1" at bounding box center [869, 192] width 1355 height 31
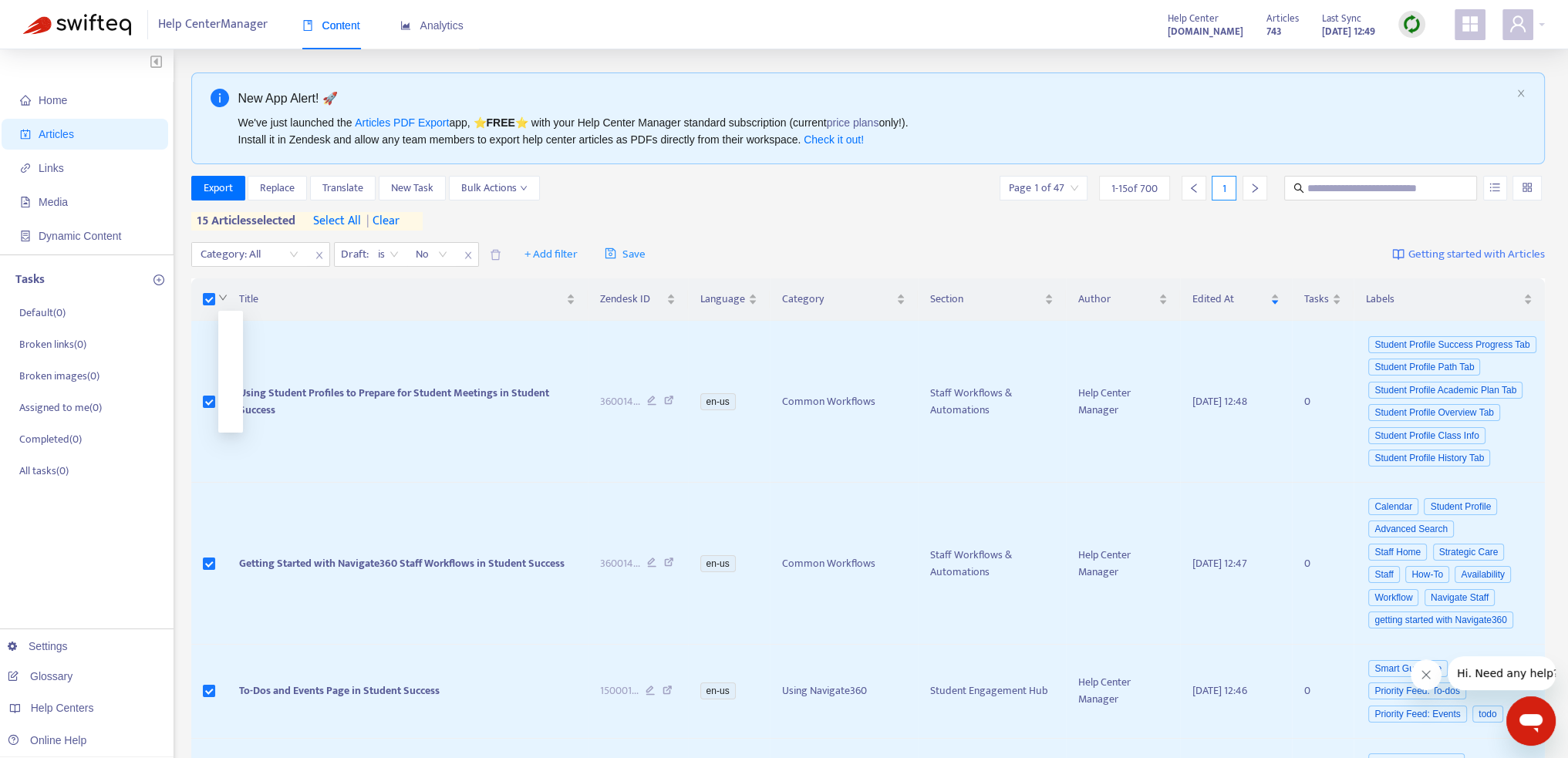
click at [221, 296] on icon "down" at bounding box center [223, 298] width 8 height 6
click at [336, 223] on span "select all" at bounding box center [336, 221] width 47 height 18
click at [230, 184] on span "Export" at bounding box center [218, 189] width 29 height 17
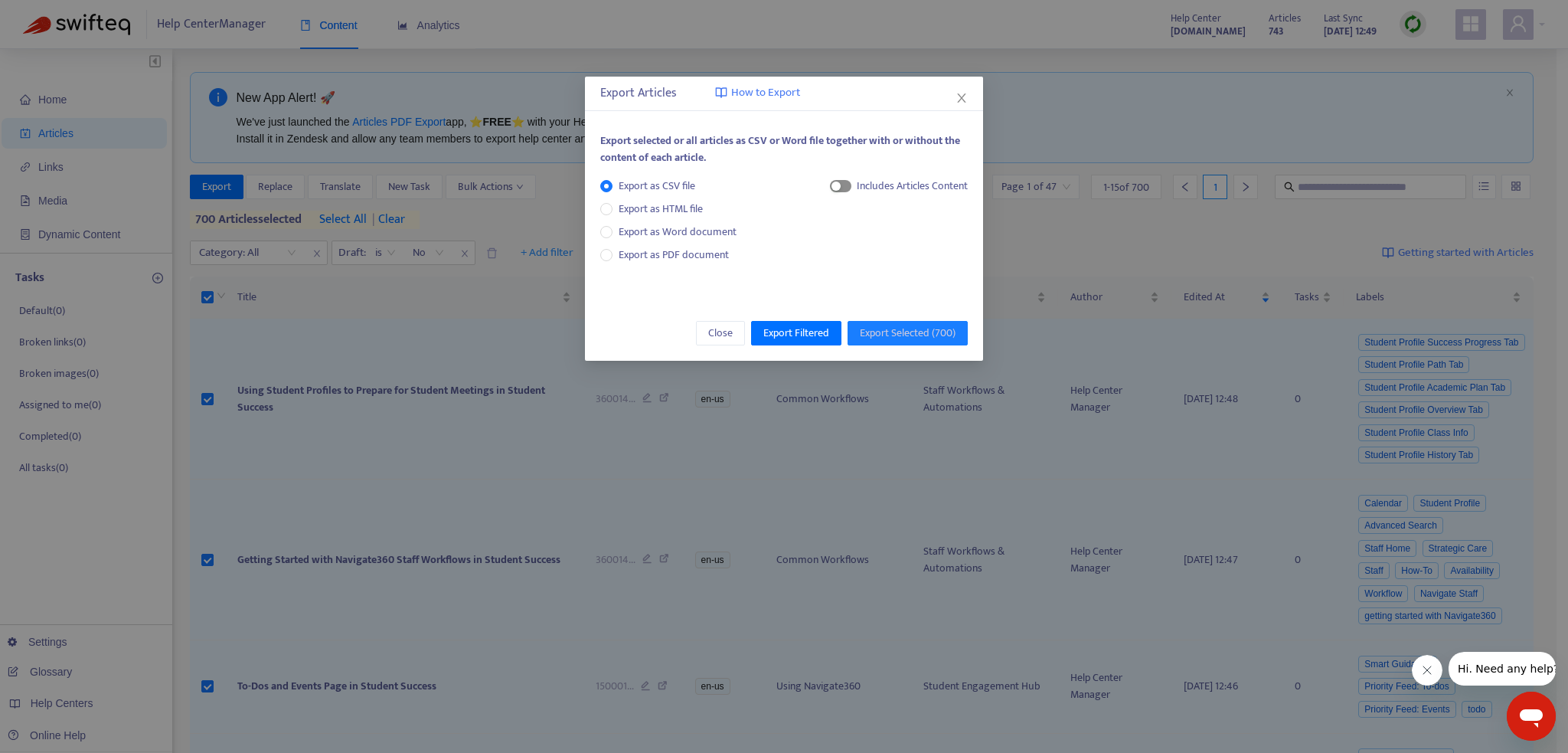
click at [834, 187] on div "button" at bounding box center [836, 187] width 10 height 10
click at [786, 334] on span "Export Filtered" at bounding box center [796, 334] width 66 height 17
